Goal: Communication & Community: Share content

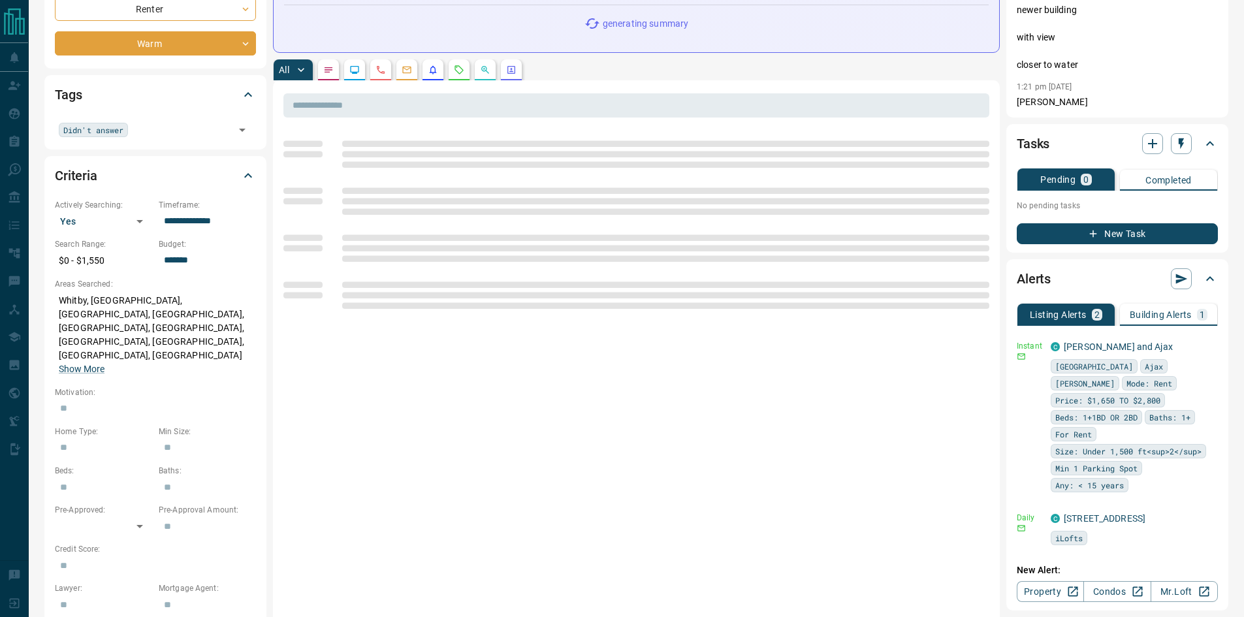
scroll to position [220, 0]
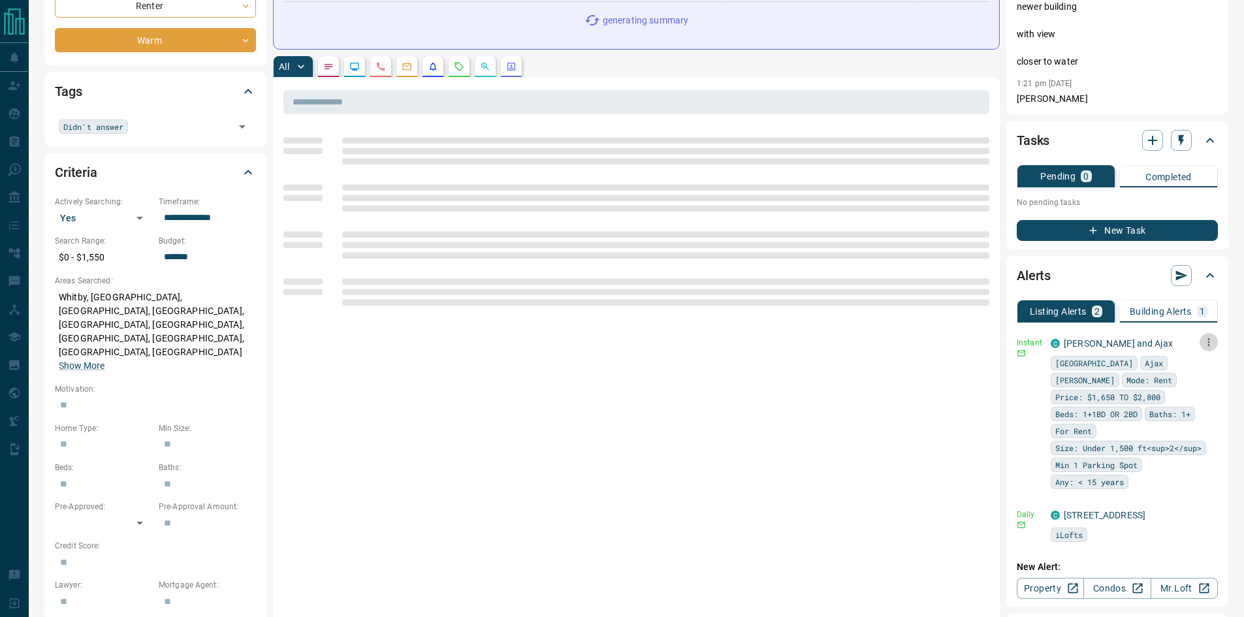
click at [1208, 338] on icon "button" at bounding box center [1209, 342] width 2 height 8
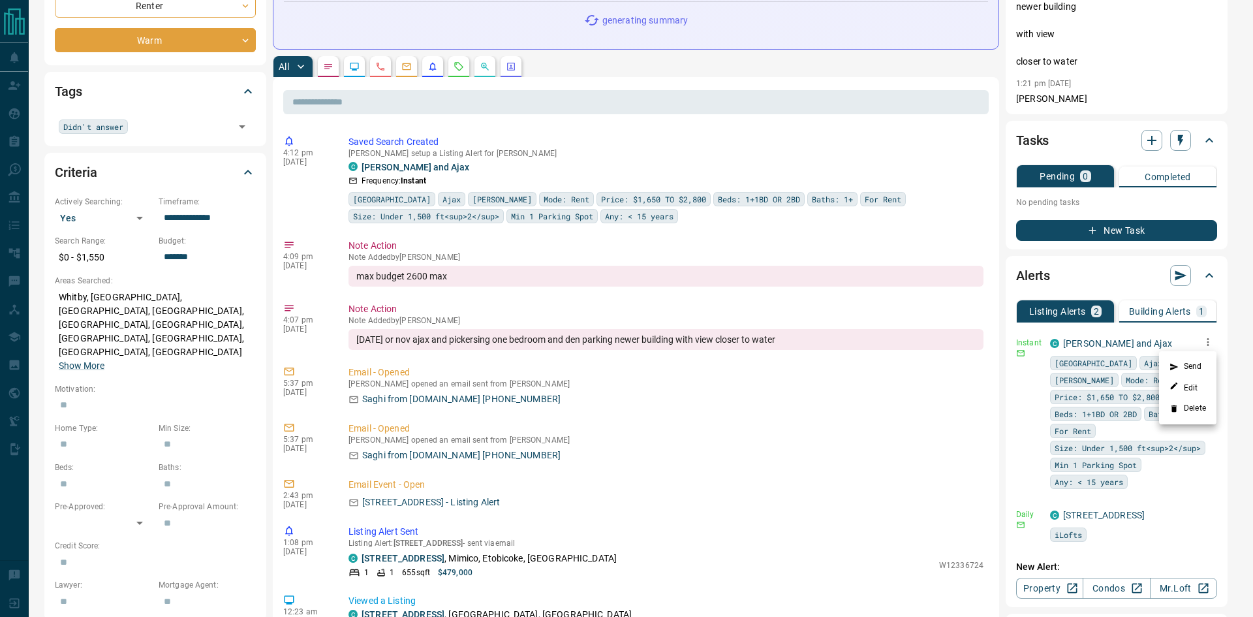
click at [1186, 362] on li "Send" at bounding box center [1187, 366] width 57 height 21
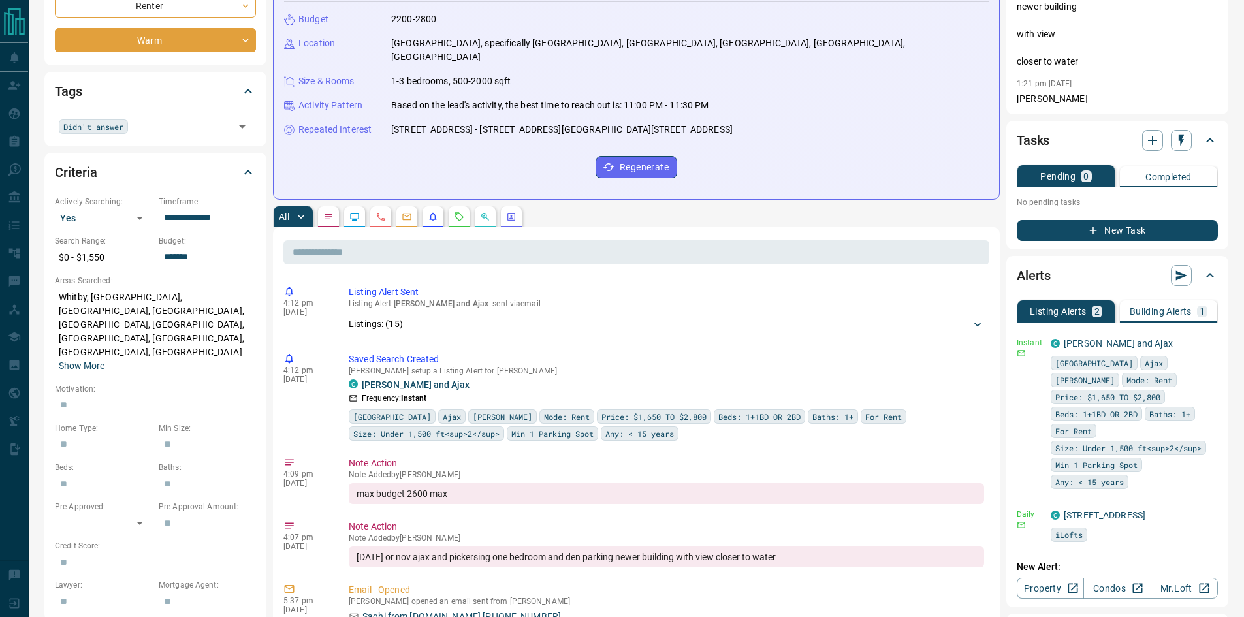
scroll to position [0, 0]
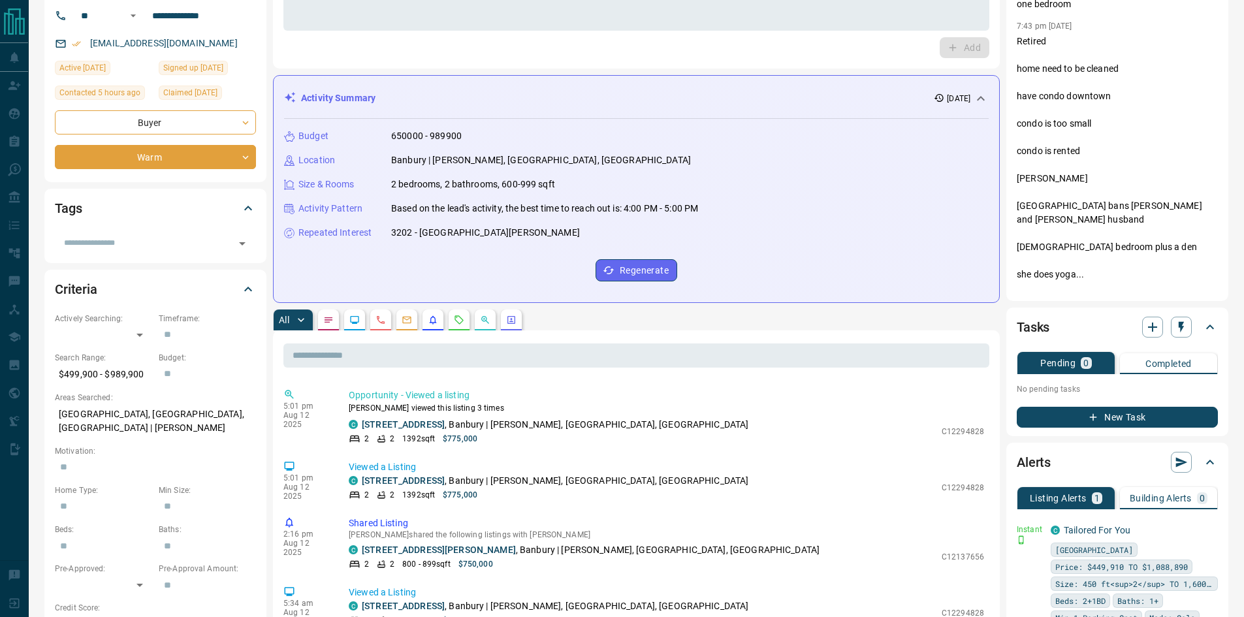
scroll to position [104, 0]
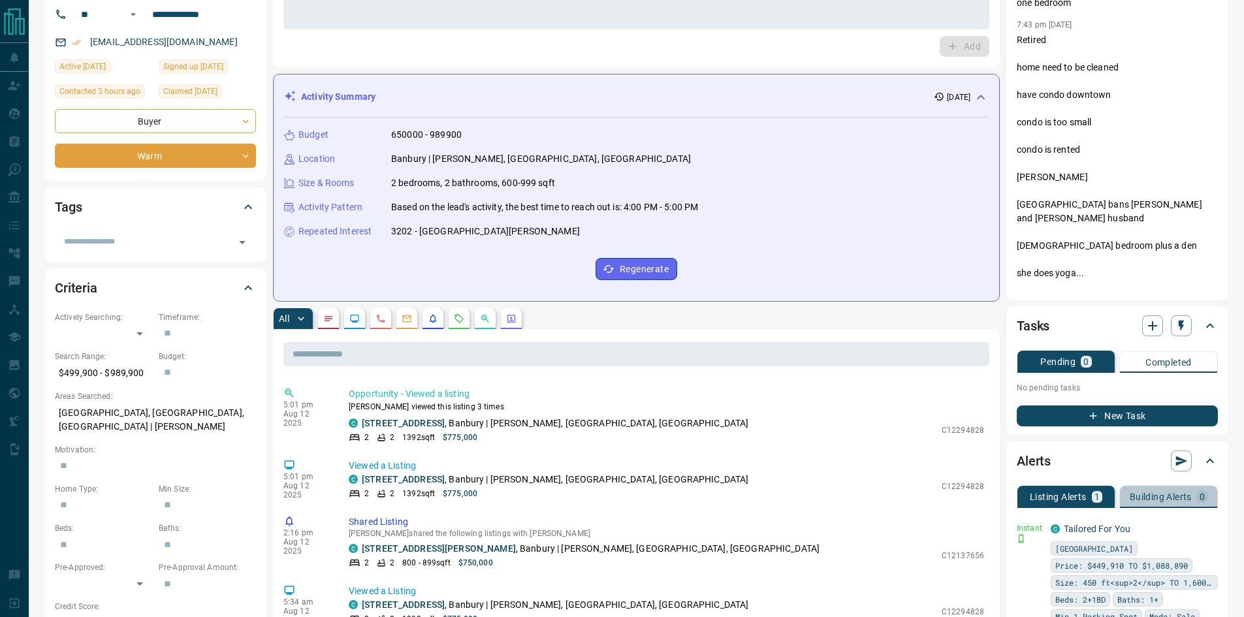
click at [1159, 494] on p "Building Alerts" at bounding box center [1160, 496] width 62 height 9
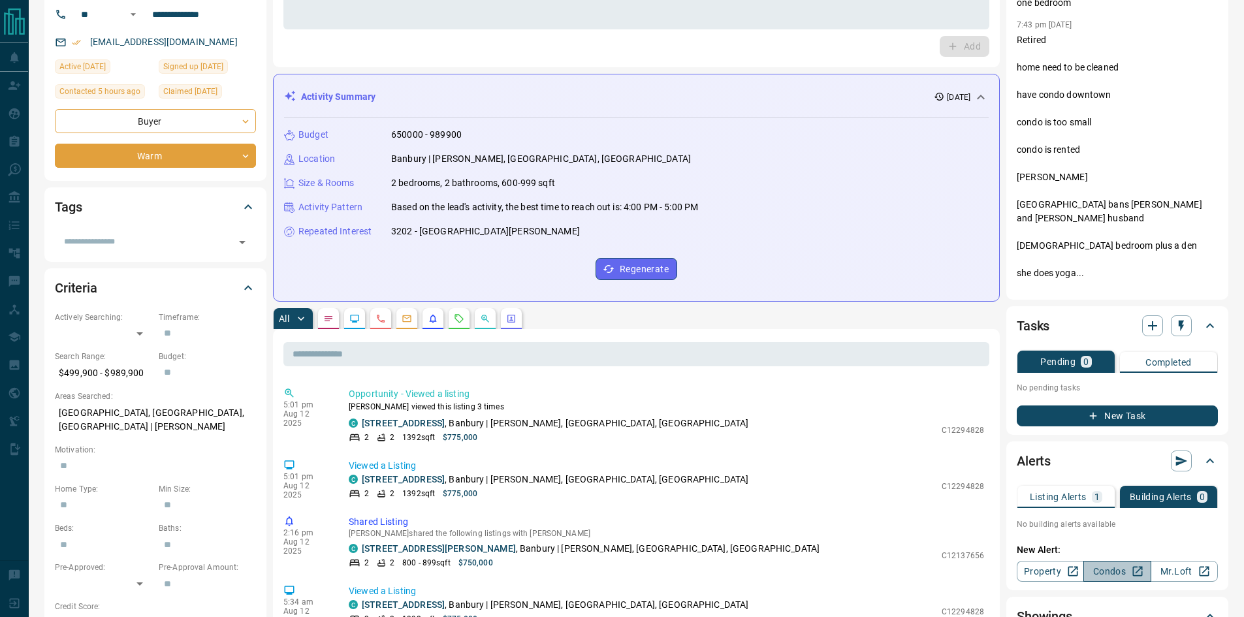
click at [1103, 576] on link "Condos" at bounding box center [1116, 571] width 67 height 21
